Goal: Communication & Community: Share content

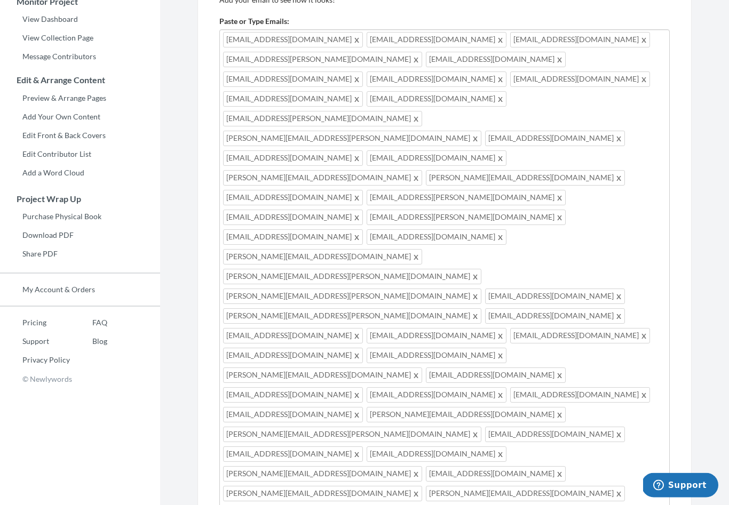
scroll to position [168, 0]
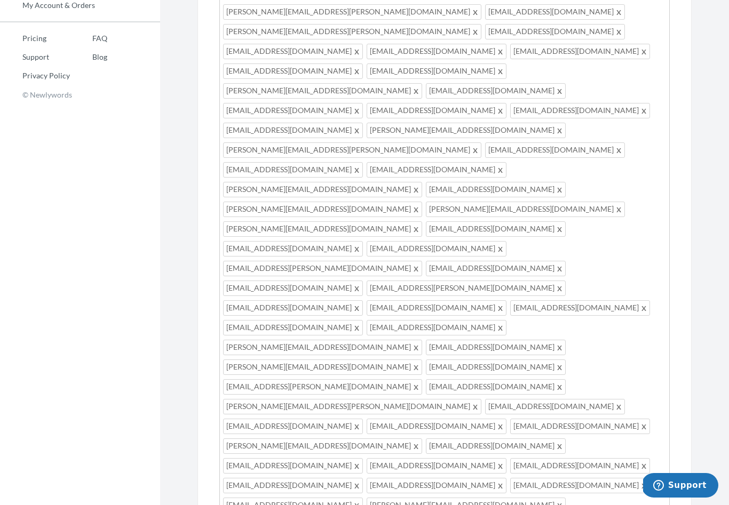
scroll to position [446, 0]
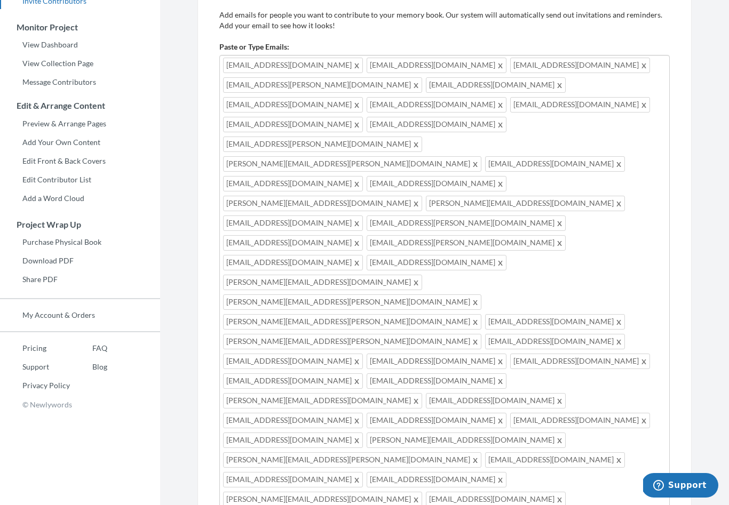
scroll to position [0, 0]
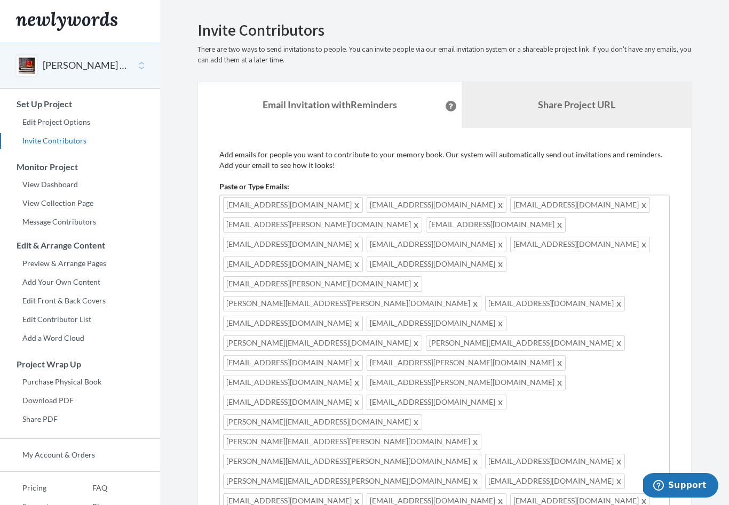
click at [604, 109] on b "Share Project URL" at bounding box center [576, 105] width 77 height 12
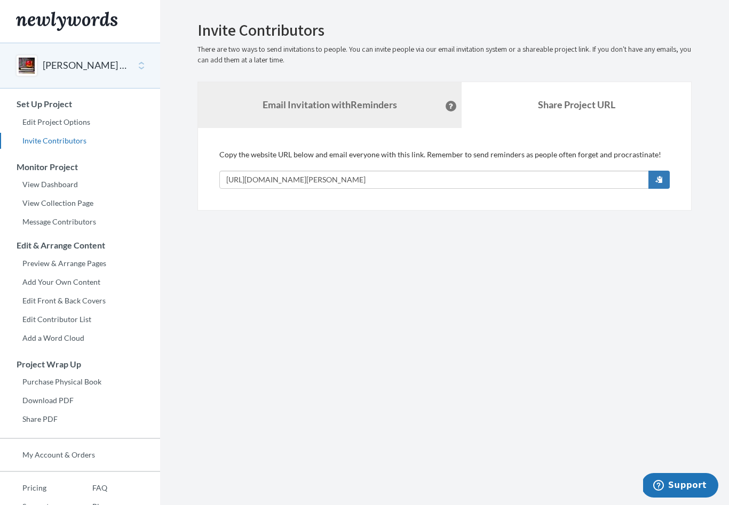
click at [350, 108] on strong "Email Invitation with Reminders" at bounding box center [329, 105] width 134 height 12
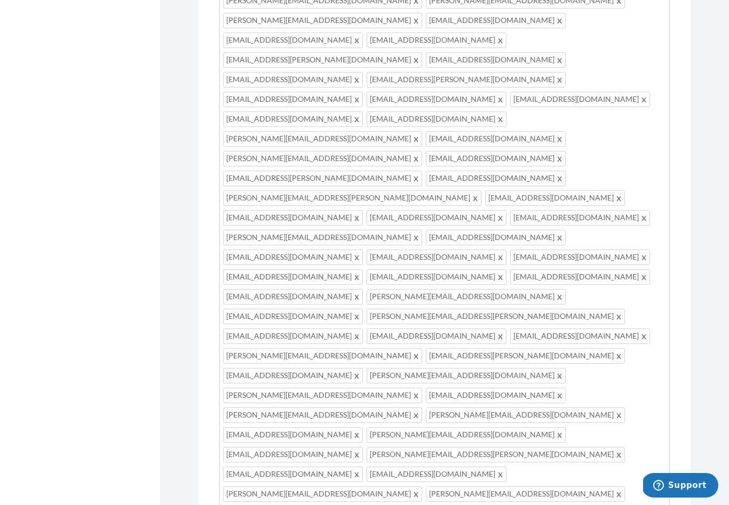
scroll to position [727, 0]
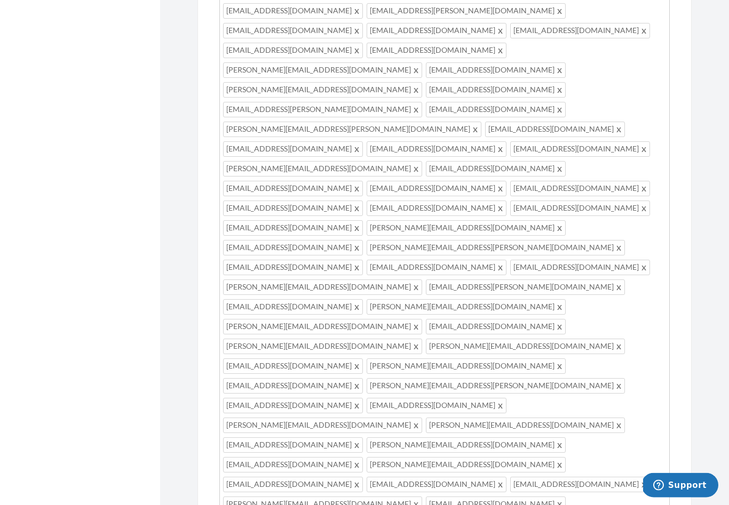
type textarea "Hi friends! Please help me make the perfect gift for someone who has everything…"
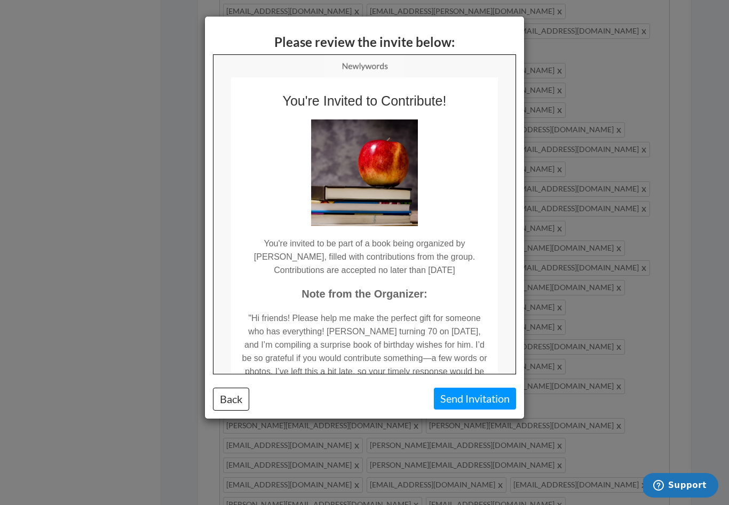
scroll to position [0, 0]
click at [220, 394] on button "Back" at bounding box center [231, 399] width 36 height 23
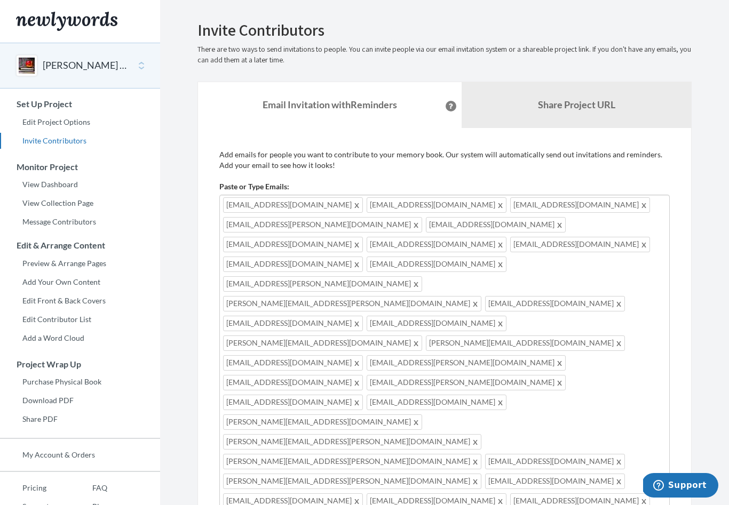
click at [25, 65] on div "Main" at bounding box center [26, 65] width 21 height 21
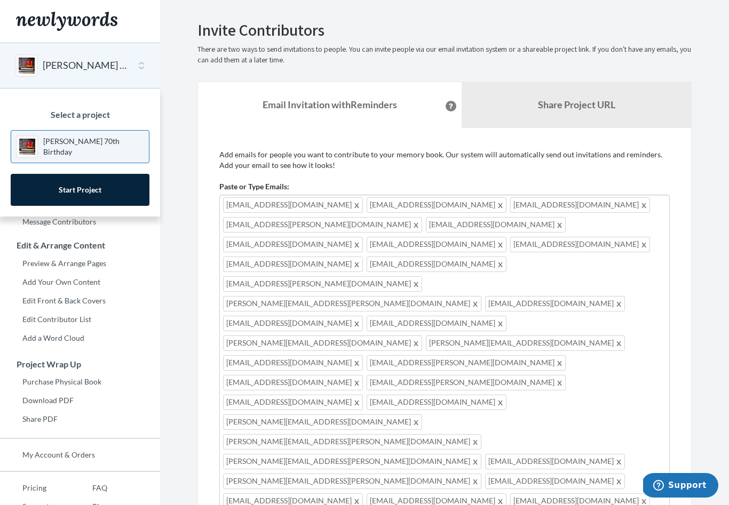
click at [113, 151] on link "[PERSON_NAME] 70th Birthday" at bounding box center [80, 146] width 139 height 33
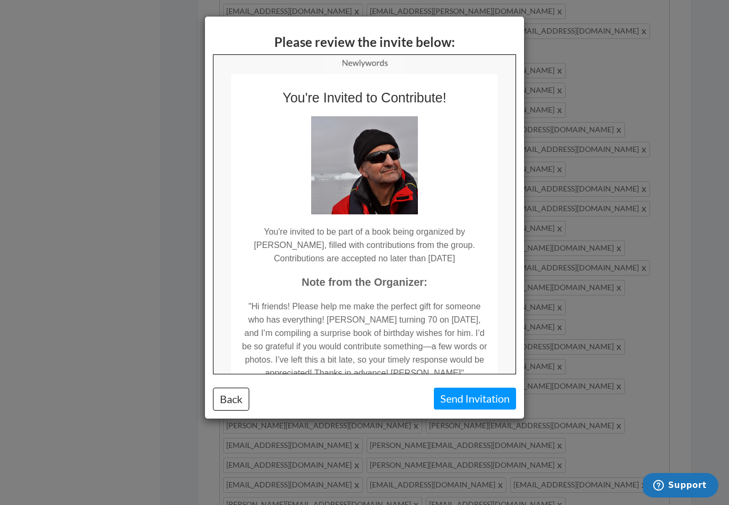
scroll to position [2, 0]
click at [457, 397] on button "Send Invitation" at bounding box center [475, 399] width 82 height 22
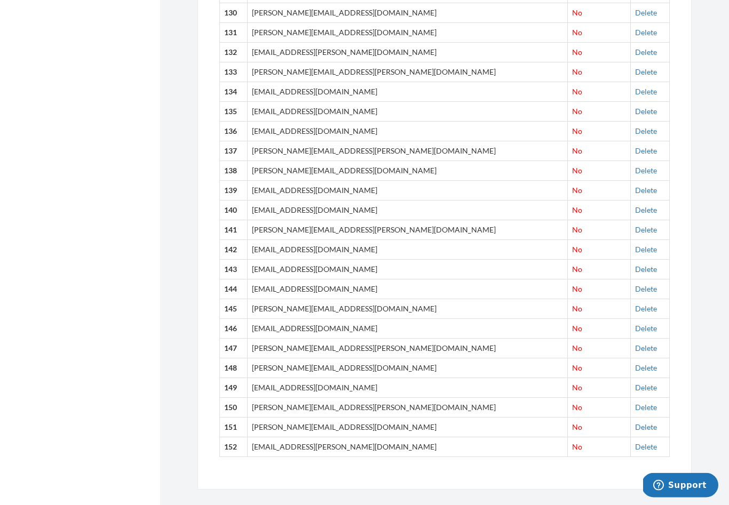
scroll to position [3043, 0]
